Goal: Task Accomplishment & Management: Complete application form

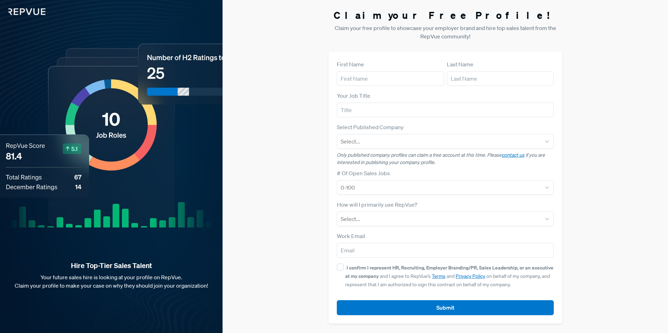
click at [363, 71] on div "First Name" at bounding box center [390, 73] width 107 height 26
click at [370, 87] on form "First Name Last Name Your Job Title Select Published Company Select... Only pub…" at bounding box center [445, 187] width 217 height 255
drag, startPoint x: 370, startPoint y: 87, endPoint x: 333, endPoint y: 16, distance: 79.9
click at [333, 16] on h3 "Claim your Free Profile!" at bounding box center [446, 15] width 234 height 12
click at [377, 79] on input "text" at bounding box center [390, 78] width 107 height 15
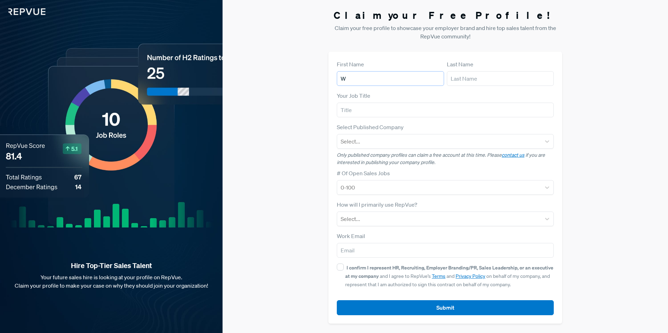
type input "[PERSON_NAME]"
type input "[EMAIL_ADDRESS][DOMAIN_NAME]"
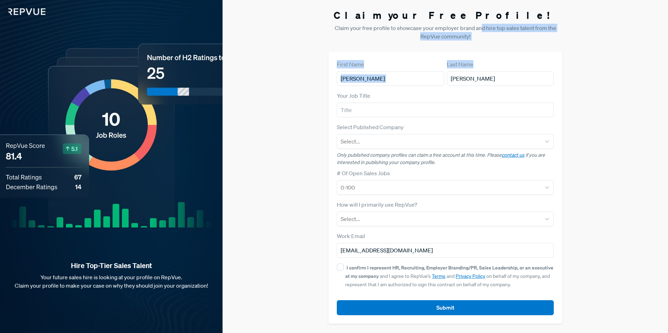
drag, startPoint x: 491, startPoint y: 26, endPoint x: 517, endPoint y: 42, distance: 30.8
click at [517, 42] on section "Claim your Free Profile! Claim your free profile to showcase your employer bran…" at bounding box center [446, 167] width 234 height 332
click at [355, 45] on section "Claim your Free Profile! Claim your free profile to showcase your employer bran…" at bounding box center [446, 167] width 234 height 332
click at [380, 109] on input "text" at bounding box center [445, 110] width 217 height 15
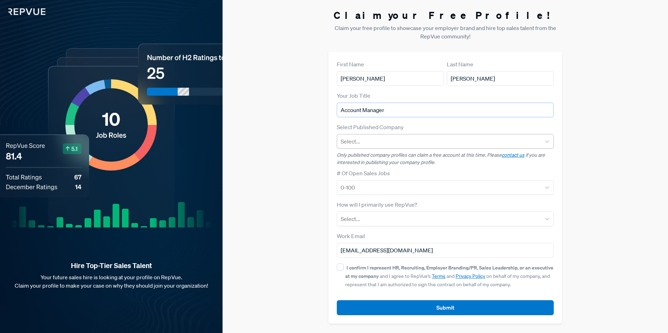
type input "Account Manager"
click at [364, 144] on div at bounding box center [439, 142] width 197 height 10
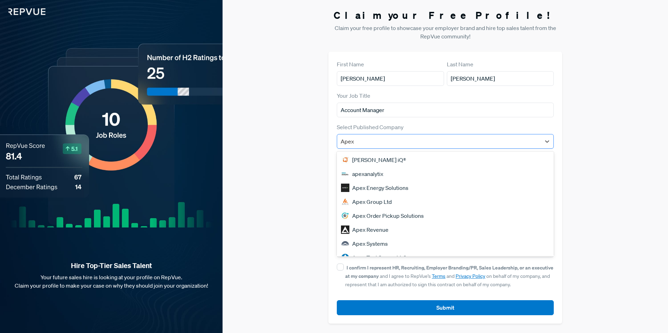
type input "Apex S"
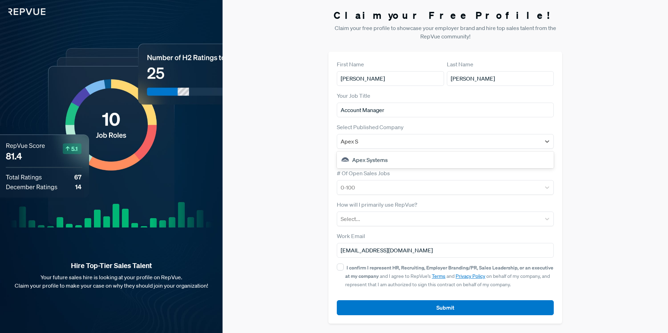
click at [377, 161] on div "Apex Systems" at bounding box center [445, 160] width 217 height 14
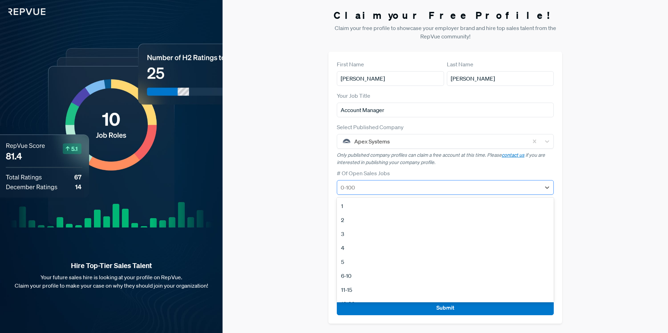
click at [357, 188] on div at bounding box center [439, 188] width 197 height 10
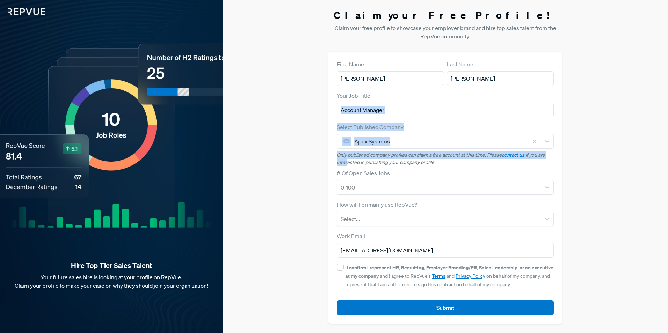
drag, startPoint x: 347, startPoint y: 165, endPoint x: 484, endPoint y: 112, distance: 146.7
click at [484, 112] on form "First Name [PERSON_NAME] Last Name [PERSON_NAME] Your Job Title Account Manager…" at bounding box center [445, 187] width 217 height 255
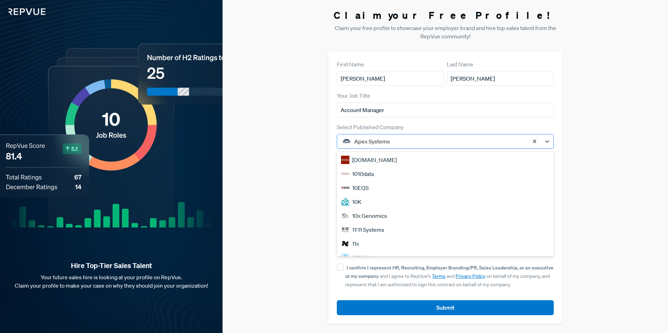
click at [458, 136] on div "Apex Systems" at bounding box center [440, 141] width 178 height 13
click at [300, 129] on div "Claim your Free Profile! Claim your free profile to showcase your employer bran…" at bounding box center [446, 166] width 446 height 333
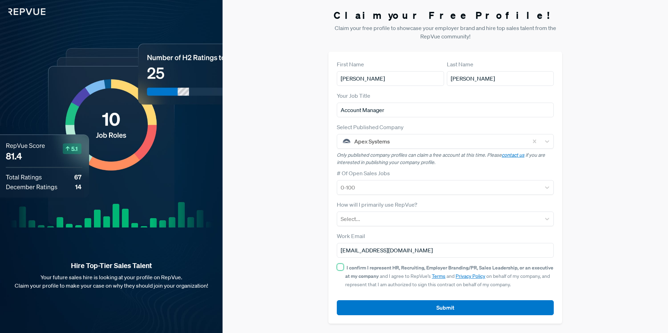
drag, startPoint x: 342, startPoint y: 266, endPoint x: 330, endPoint y: 126, distance: 141.0
click at [331, 128] on div "First Name [PERSON_NAME] Last Name [PERSON_NAME] Your Job Title Account Manager…" at bounding box center [446, 188] width 234 height 272
click at [277, 171] on div "Claim your Free Profile! Claim your free profile to showcase your employer bran…" at bounding box center [446, 166] width 446 height 333
click at [152, 187] on div "Hire Top-Tier Sales Talent Your future sales hire is looking at your profile on…" at bounding box center [111, 166] width 223 height 333
